Goal: Check status: Check status

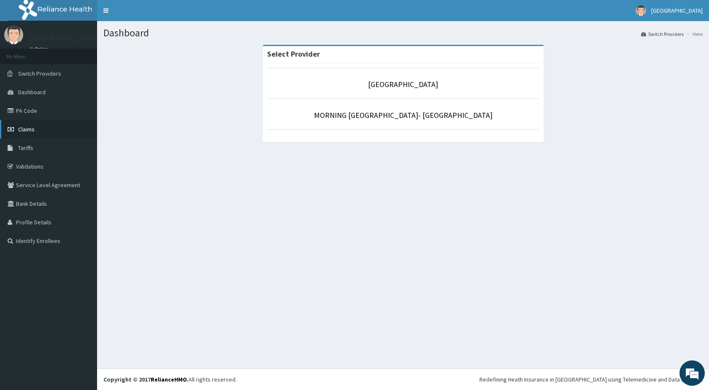
click at [27, 133] on link "Claims" at bounding box center [48, 129] width 97 height 19
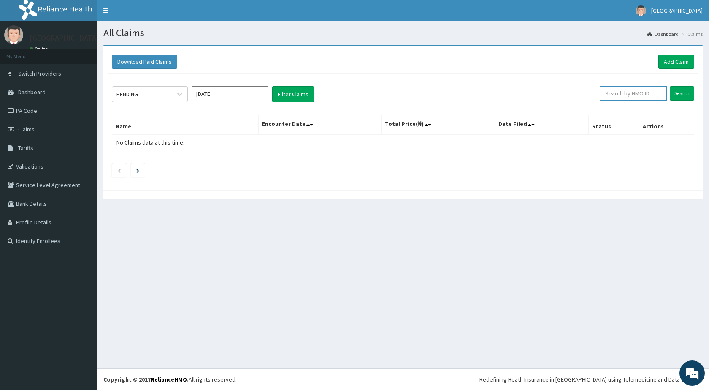
click at [645, 92] on input "text" at bounding box center [633, 93] width 67 height 14
click at [670, 86] on input "Search" at bounding box center [682, 93] width 24 height 14
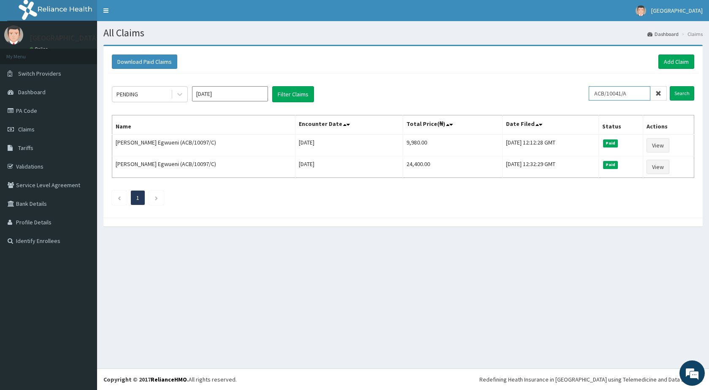
click at [670, 86] on input "Search" at bounding box center [682, 93] width 24 height 14
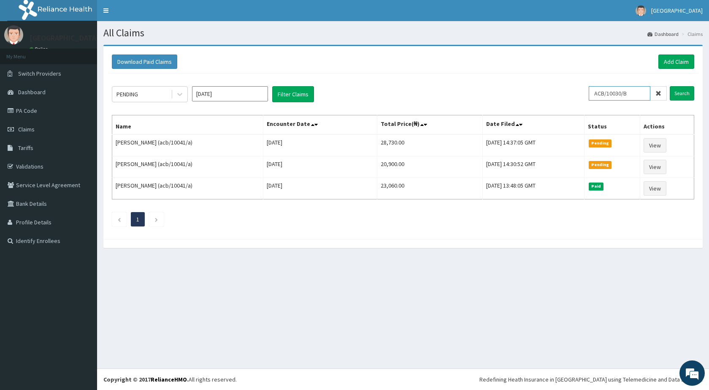
click at [670, 86] on input "Search" at bounding box center [682, 93] width 24 height 14
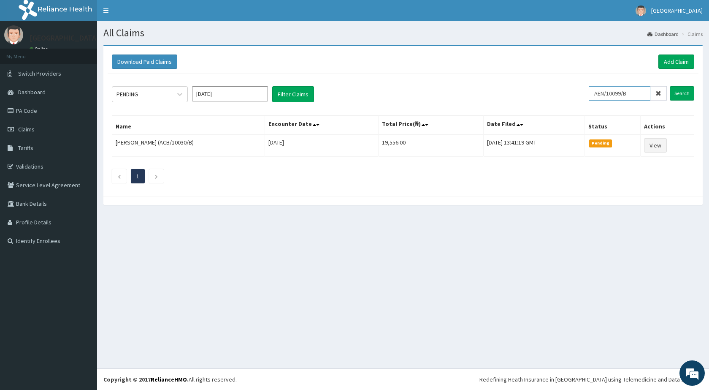
click at [670, 86] on input "Search" at bounding box center [682, 93] width 24 height 14
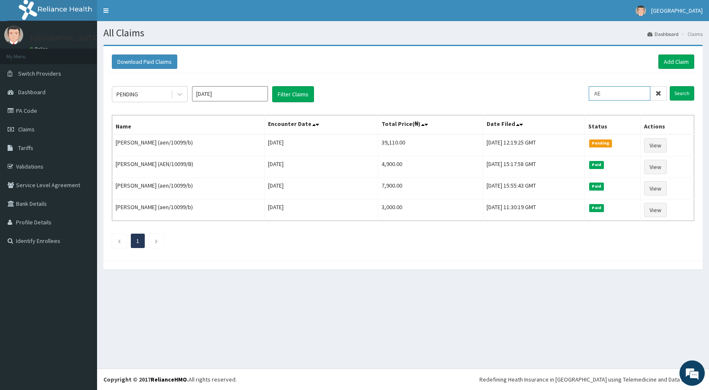
type input "A"
click at [670, 86] on input "Search" at bounding box center [682, 93] width 24 height 14
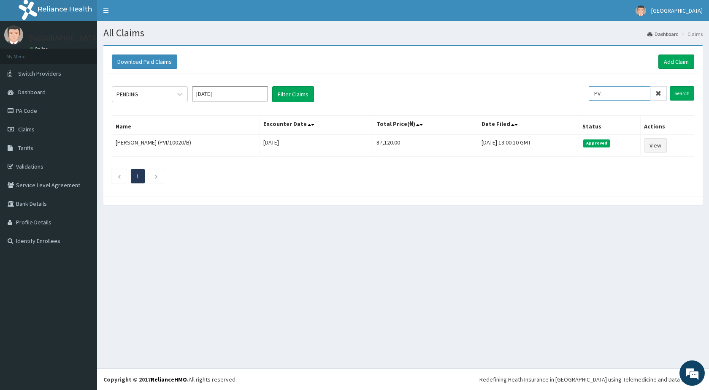
type input "P"
click at [670, 86] on input "Search" at bounding box center [682, 93] width 24 height 14
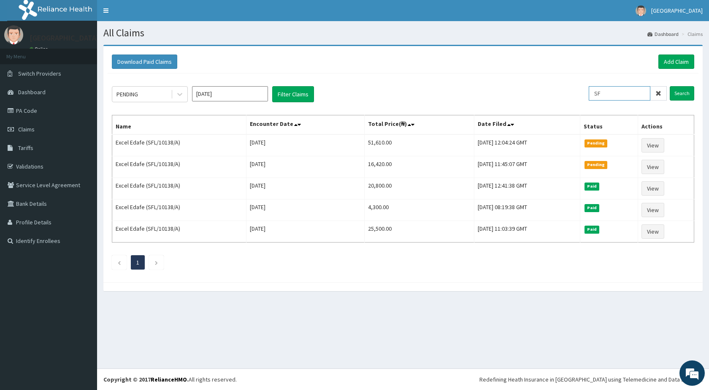
type input "S"
click at [670, 86] on input "Search" at bounding box center [682, 93] width 24 height 14
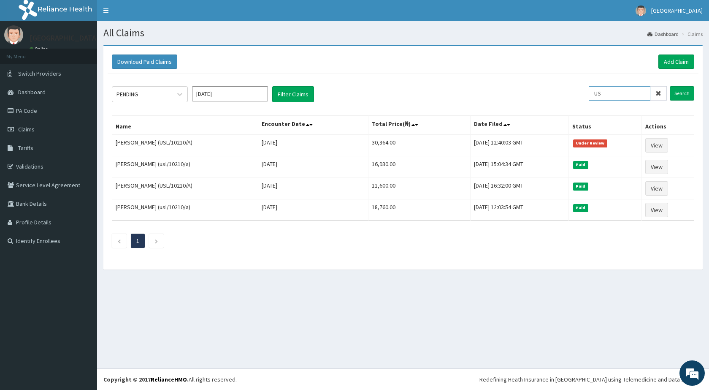
type input "U"
click at [670, 86] on input "Search" at bounding box center [682, 93] width 24 height 14
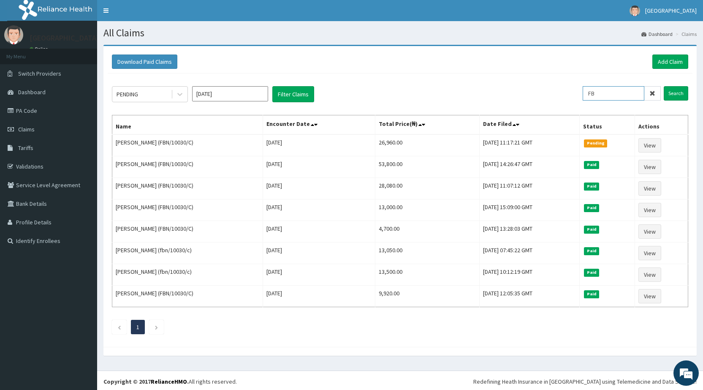
type input "F"
click at [664, 86] on input "Search" at bounding box center [676, 93] width 24 height 14
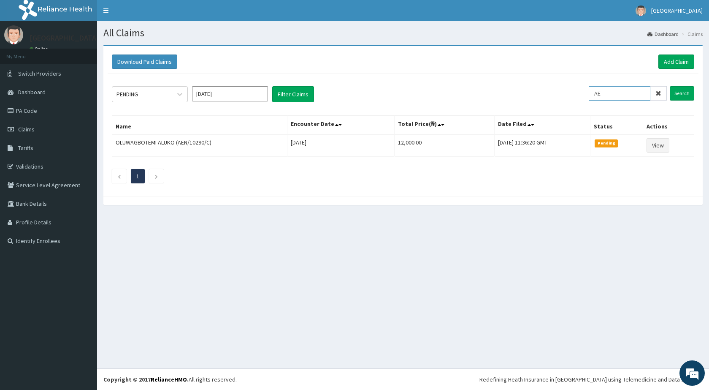
type input "A"
click at [670, 86] on input "Search" at bounding box center [682, 93] width 24 height 14
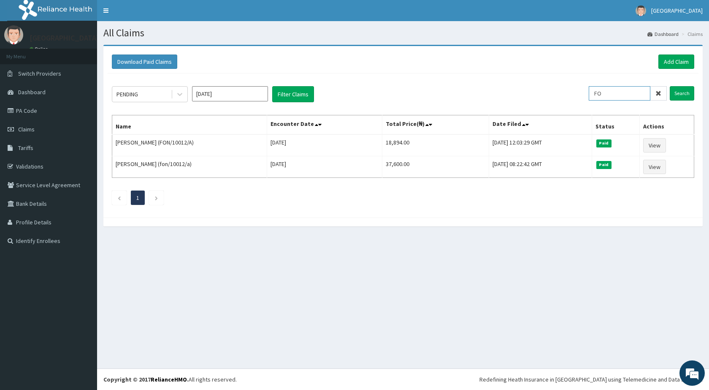
type input "F"
click at [670, 86] on input "Search" at bounding box center [682, 93] width 24 height 14
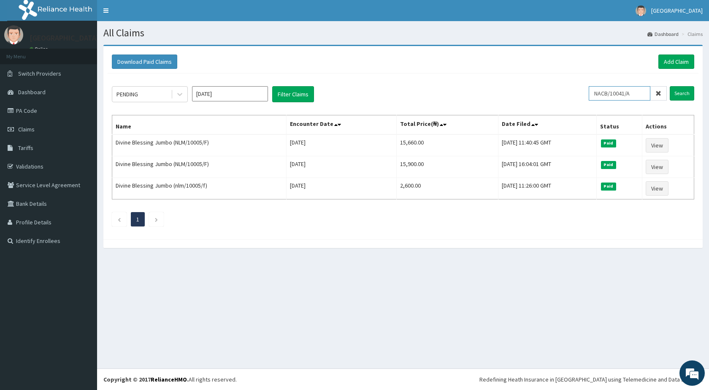
click at [670, 86] on input "Search" at bounding box center [682, 93] width 24 height 14
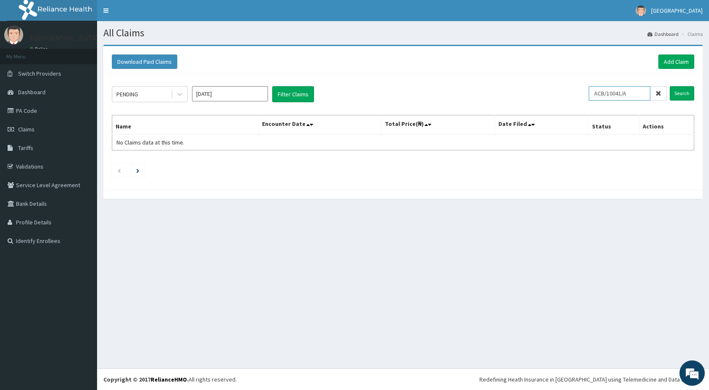
click at [670, 86] on input "Search" at bounding box center [682, 93] width 24 height 14
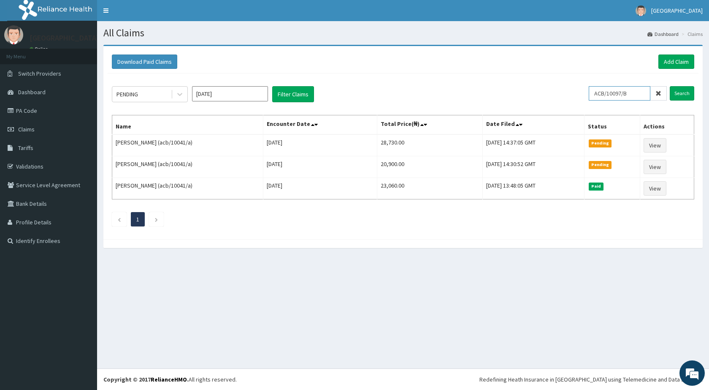
type input "ACB/10097/B"
click at [670, 86] on input "Search" at bounding box center [682, 93] width 24 height 14
